Goal: Use online tool/utility: Utilize a website feature to perform a specific function

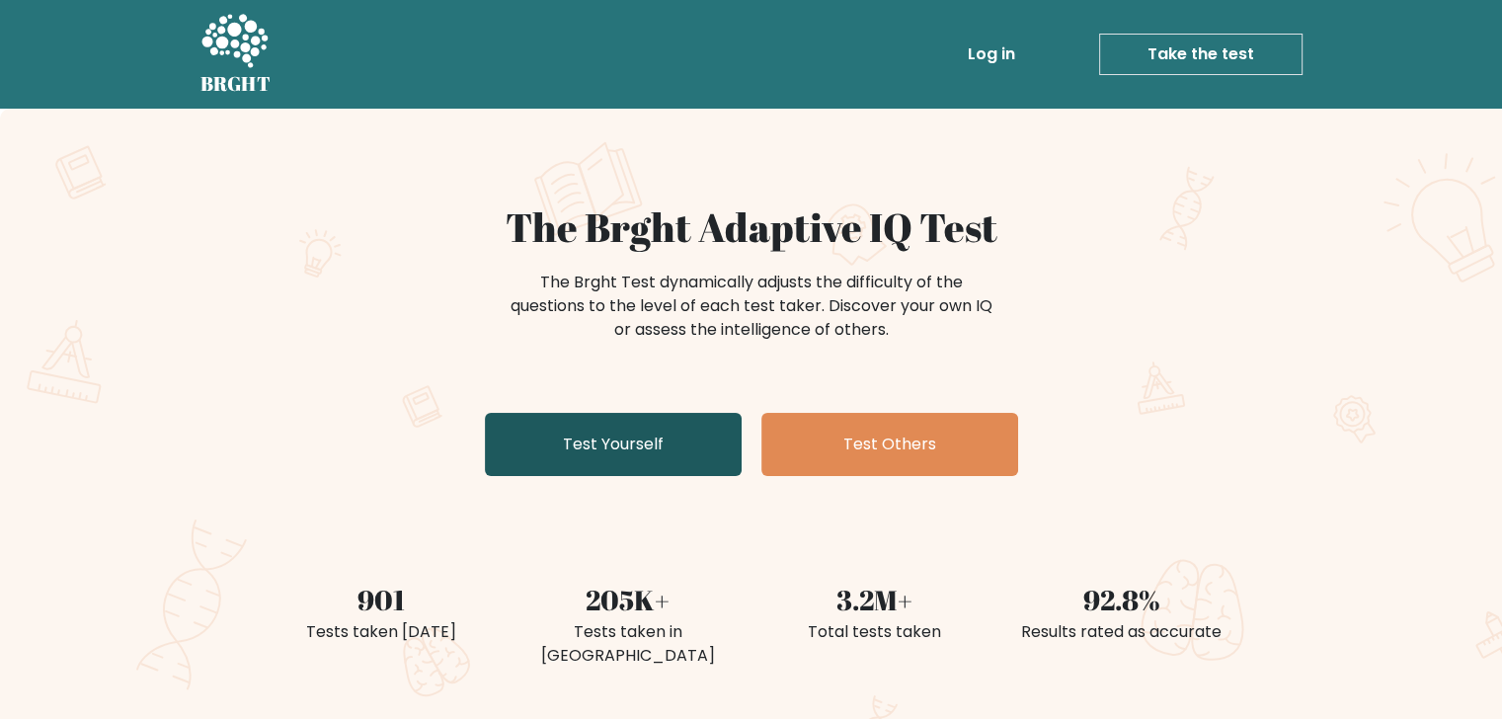
click at [625, 434] on link "Test Yourself" at bounding box center [613, 444] width 257 height 63
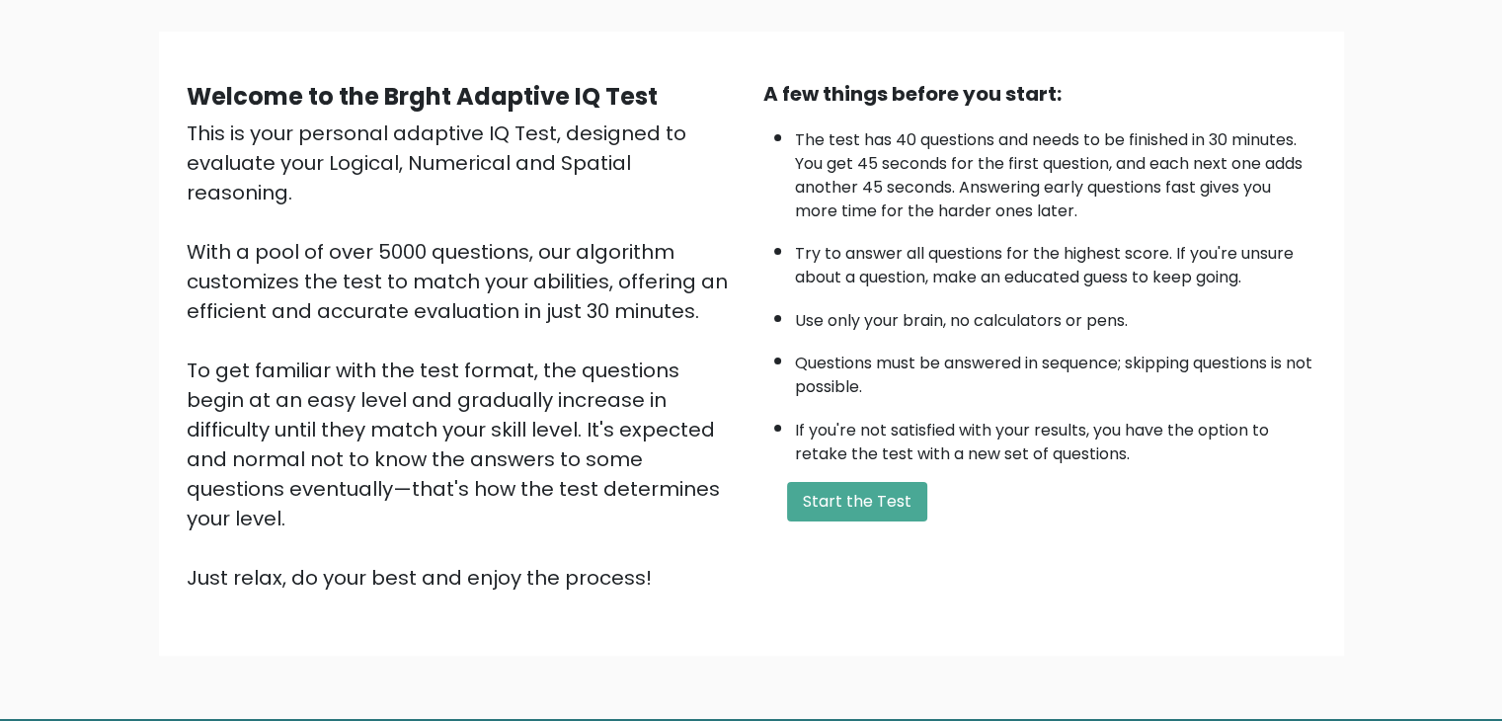
scroll to position [184, 0]
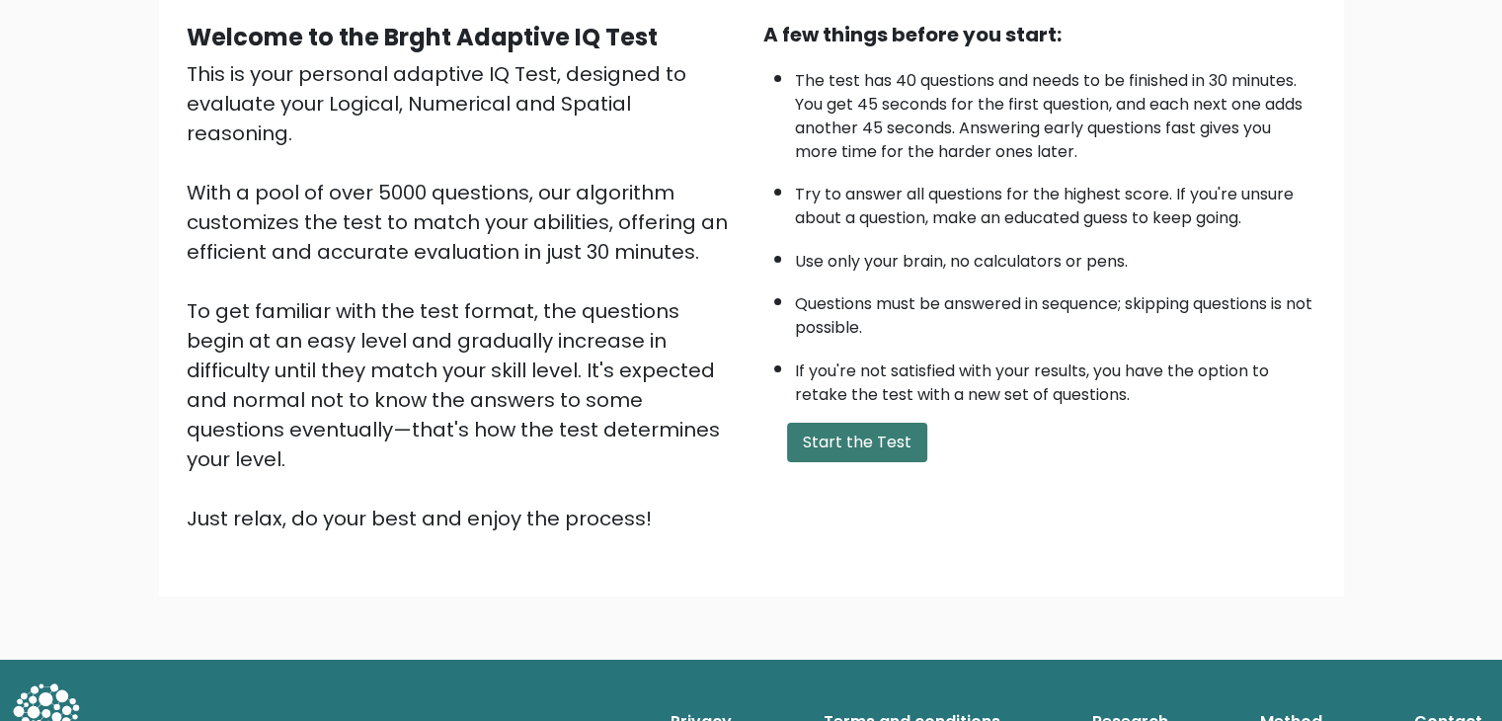
click at [827, 447] on button "Start the Test" at bounding box center [857, 443] width 140 height 40
click at [822, 424] on button "Start the Test" at bounding box center [857, 443] width 140 height 40
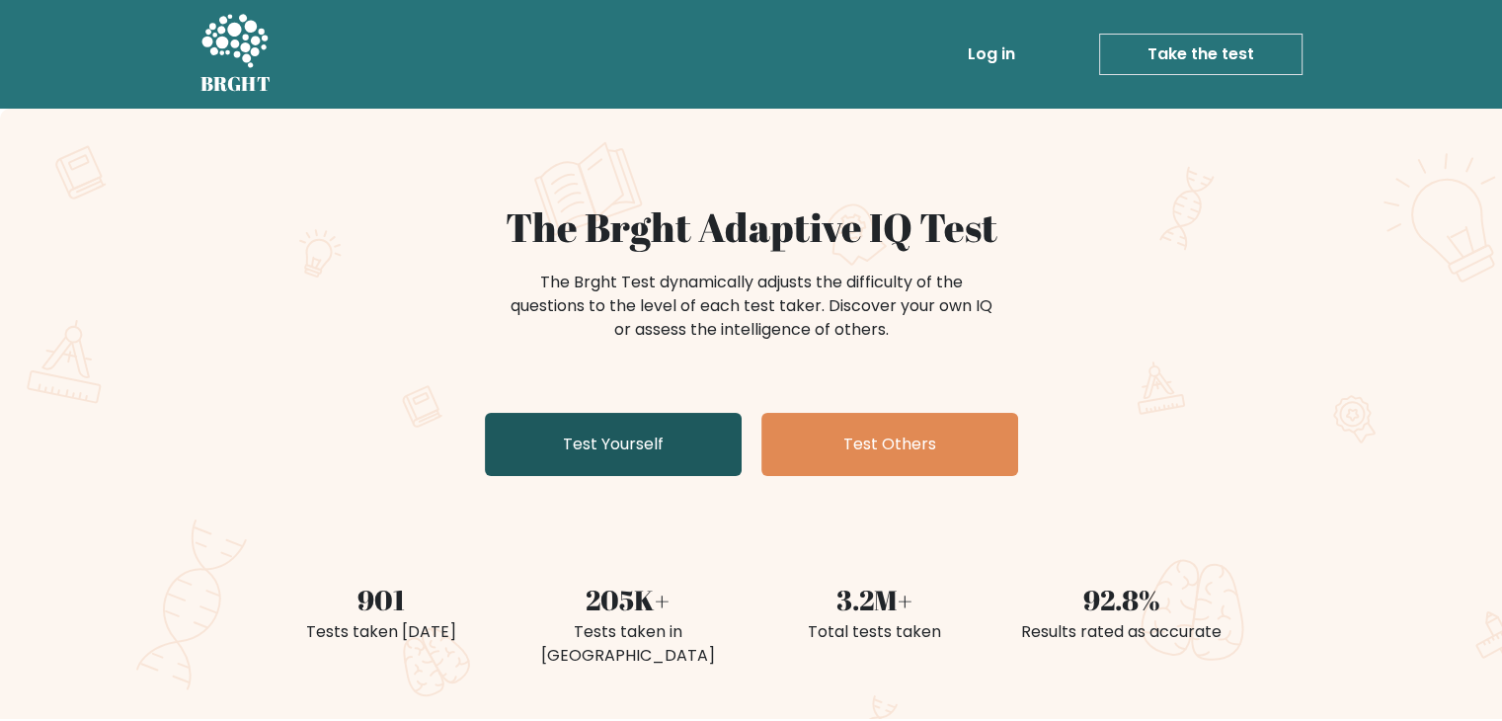
click at [649, 436] on link "Test Yourself" at bounding box center [613, 444] width 257 height 63
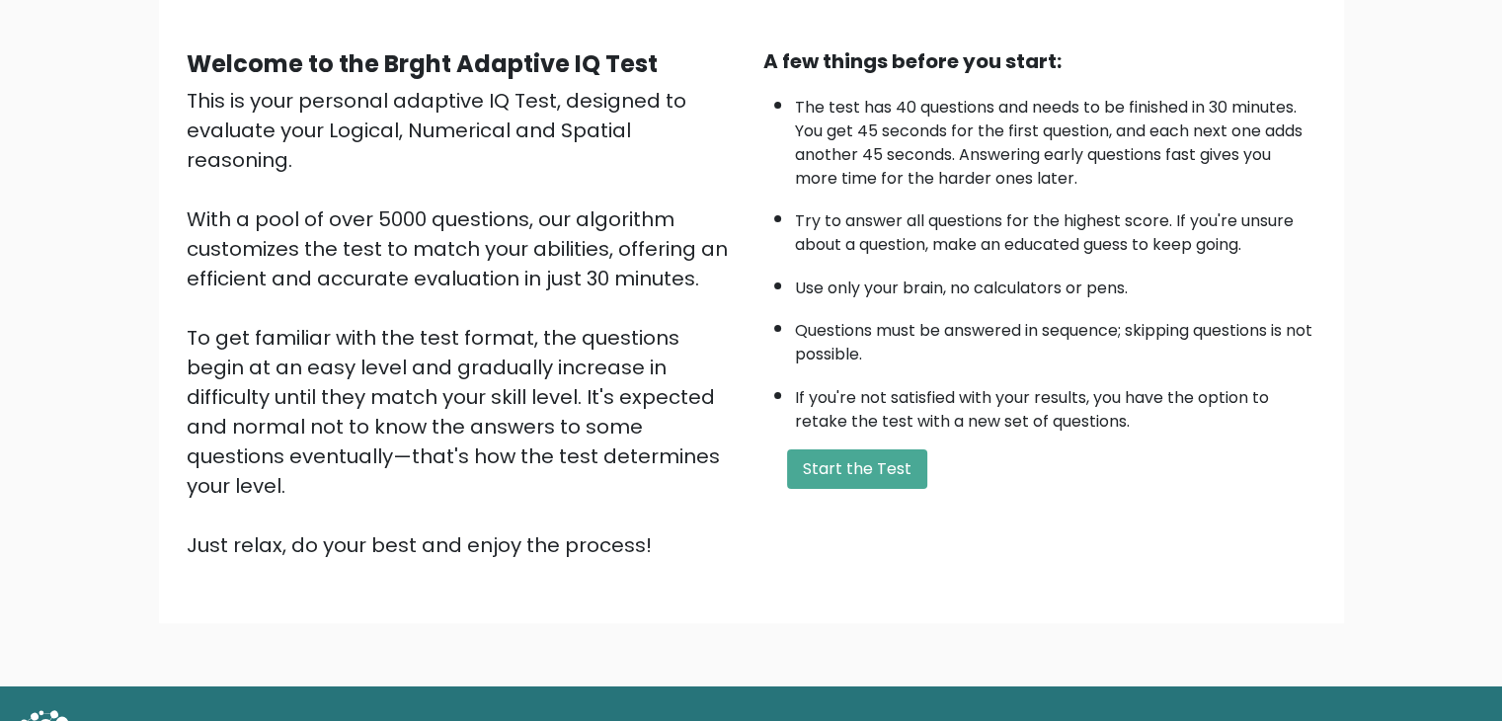
scroll to position [184, 0]
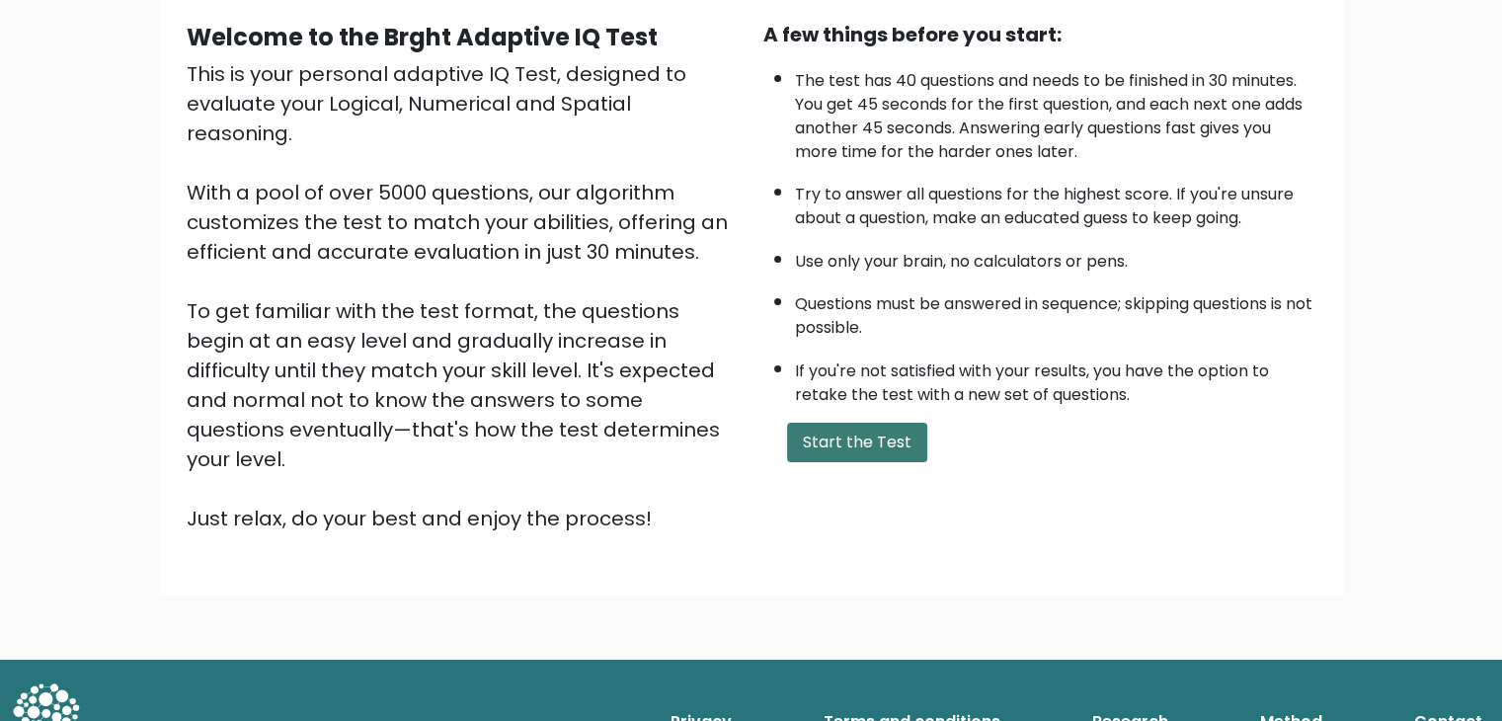
click at [826, 440] on button "Start the Test" at bounding box center [857, 443] width 140 height 40
